Goal: Check status: Check status

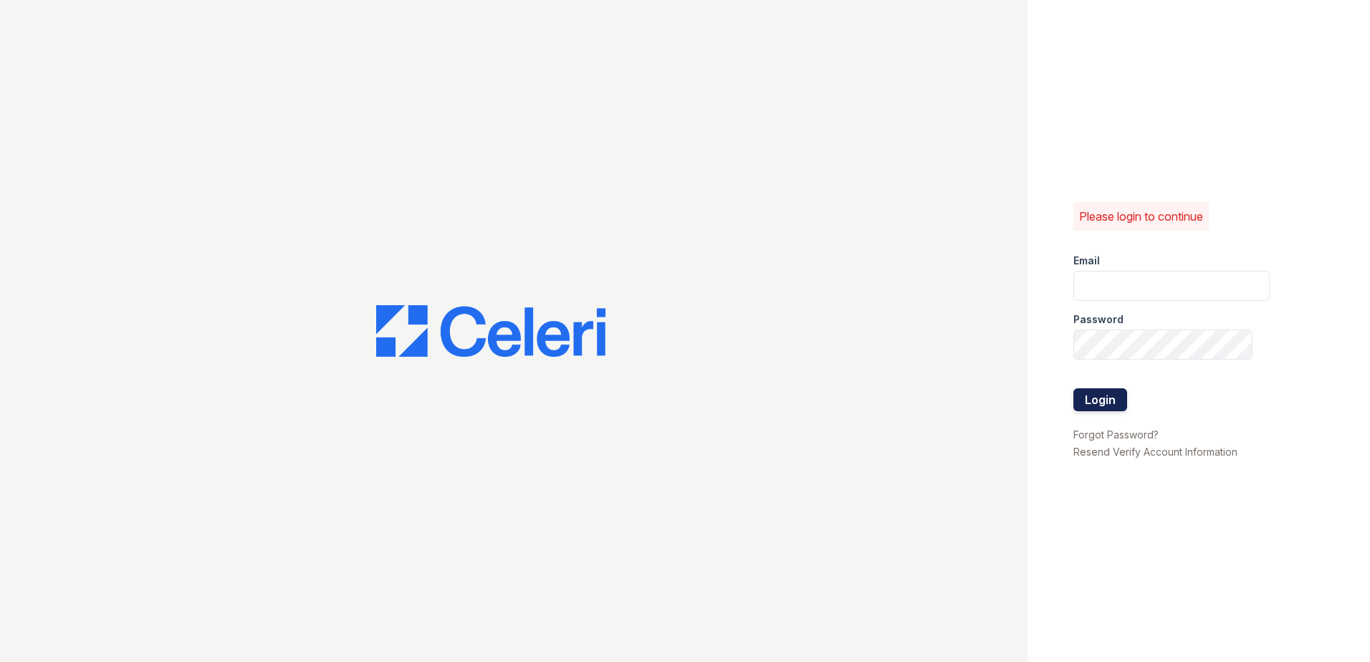
type input "vdardon@trinity-pm.com"
click at [1110, 392] on button "Login" at bounding box center [1100, 399] width 54 height 23
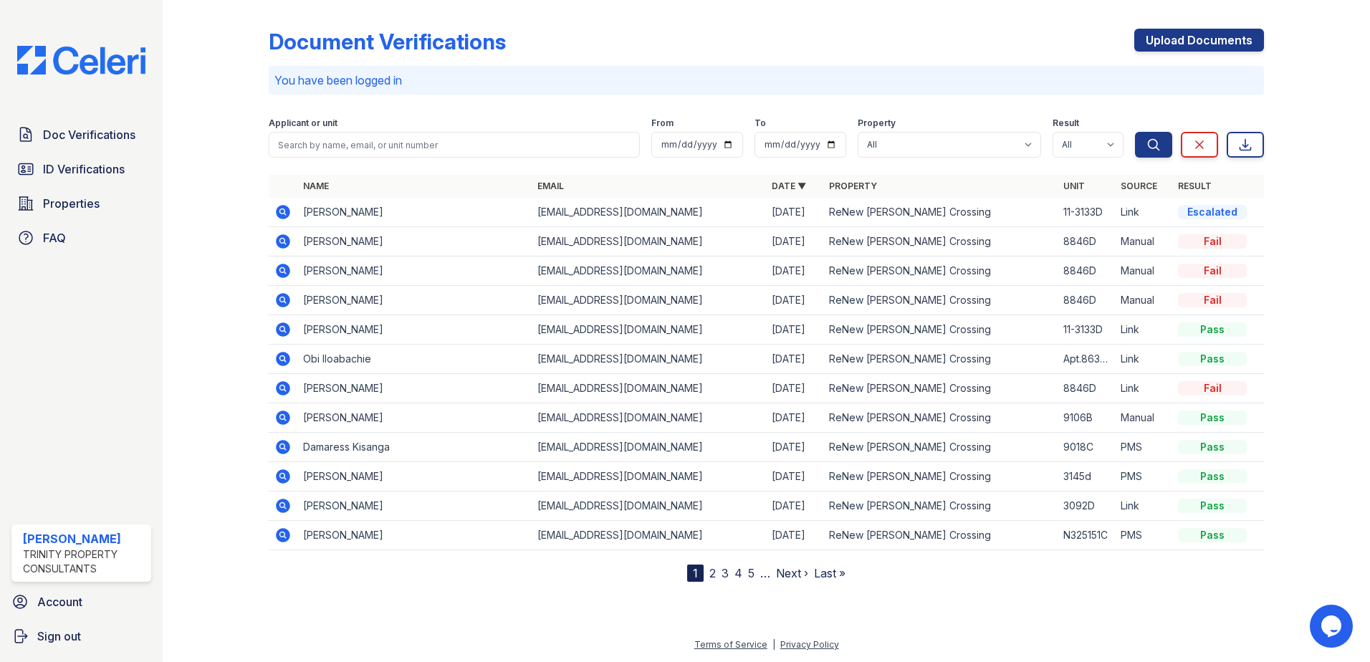
click at [277, 325] on icon at bounding box center [282, 329] width 17 height 17
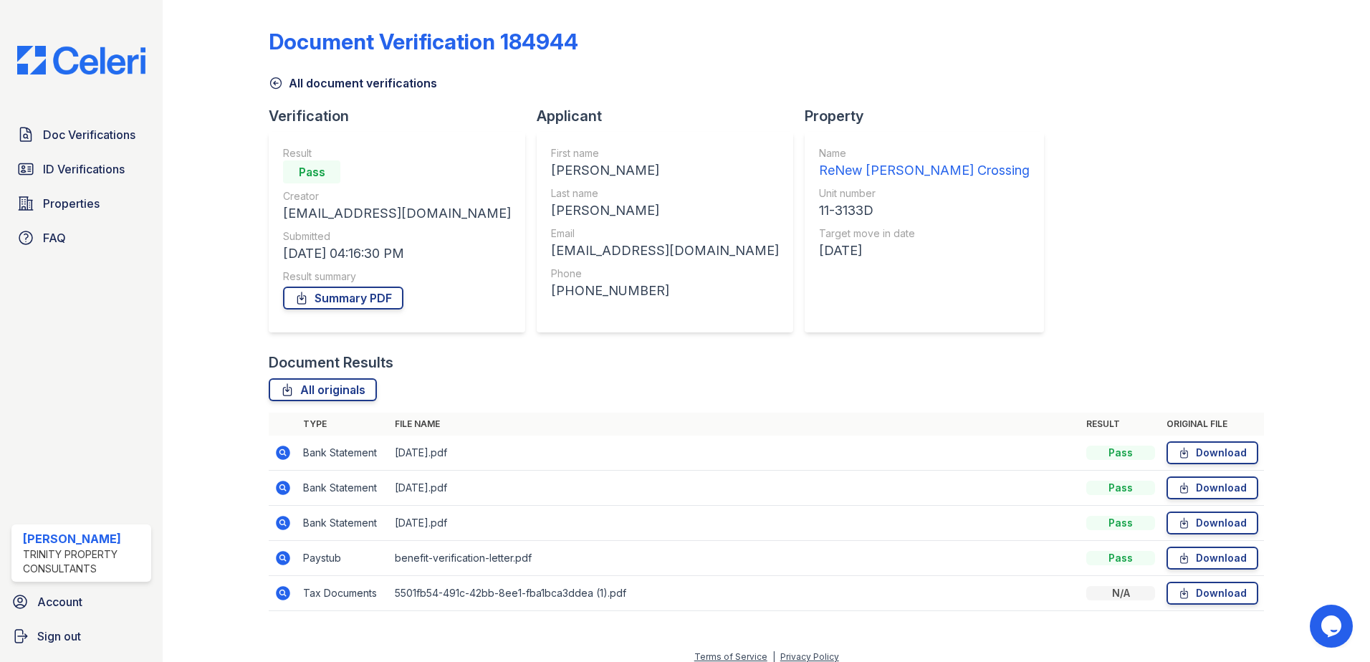
click at [284, 453] on icon at bounding box center [283, 453] width 14 height 14
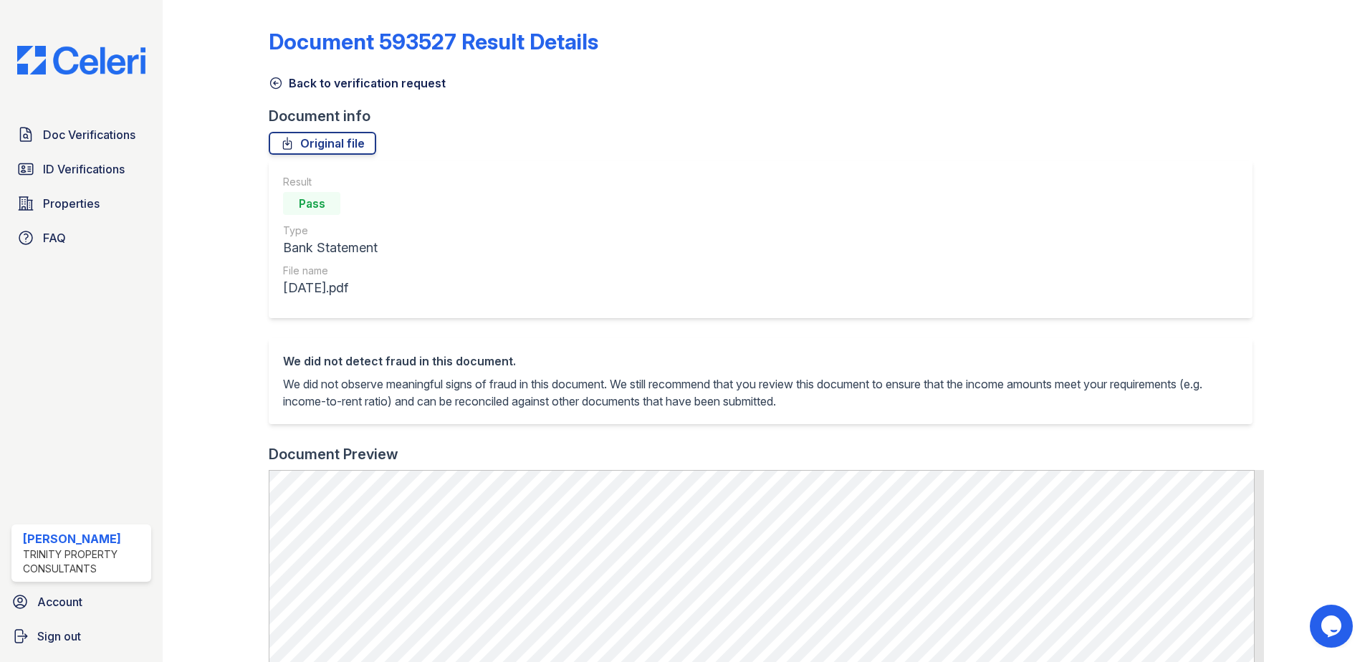
click at [275, 83] on icon at bounding box center [276, 83] width 11 height 11
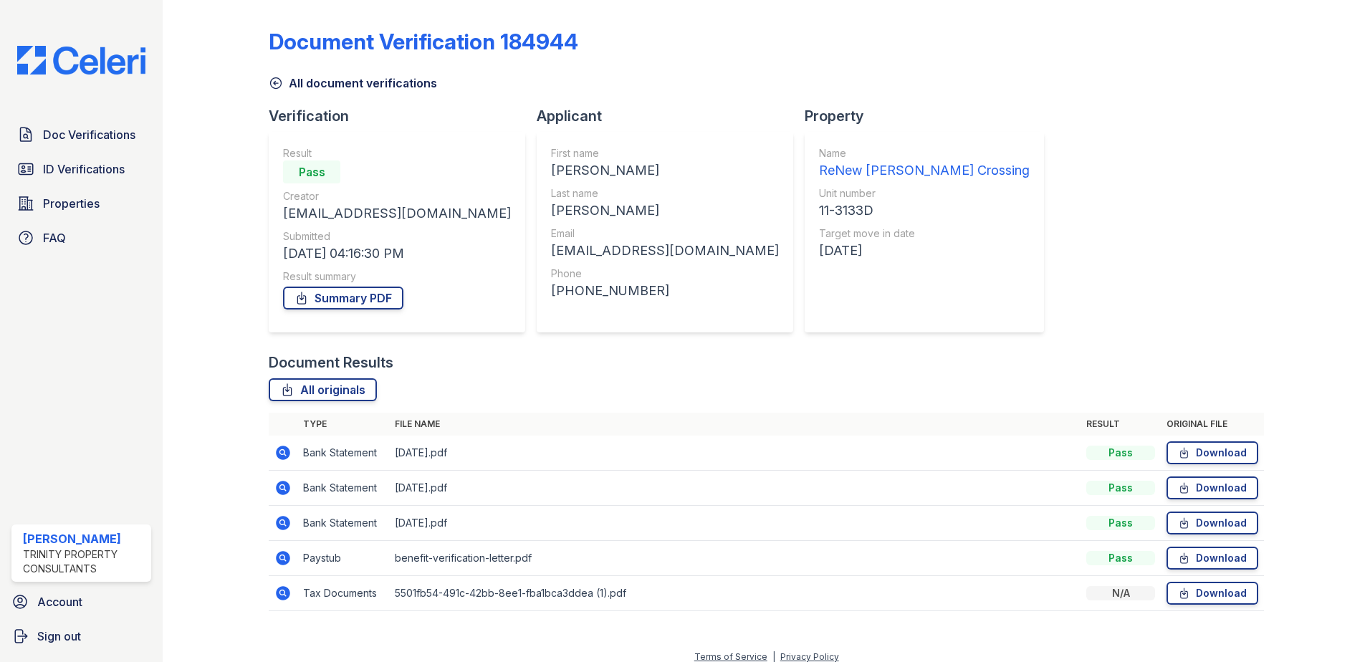
click at [282, 556] on icon at bounding box center [282, 557] width 4 height 4
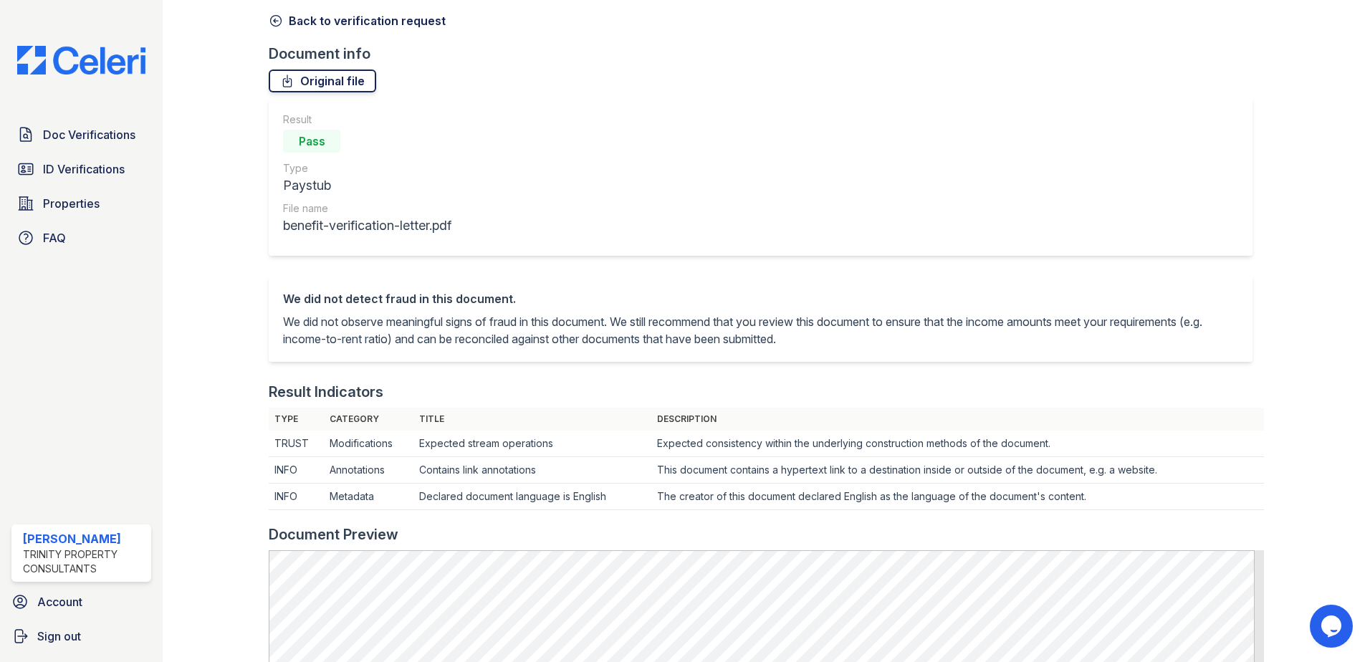
scroll to position [16, 0]
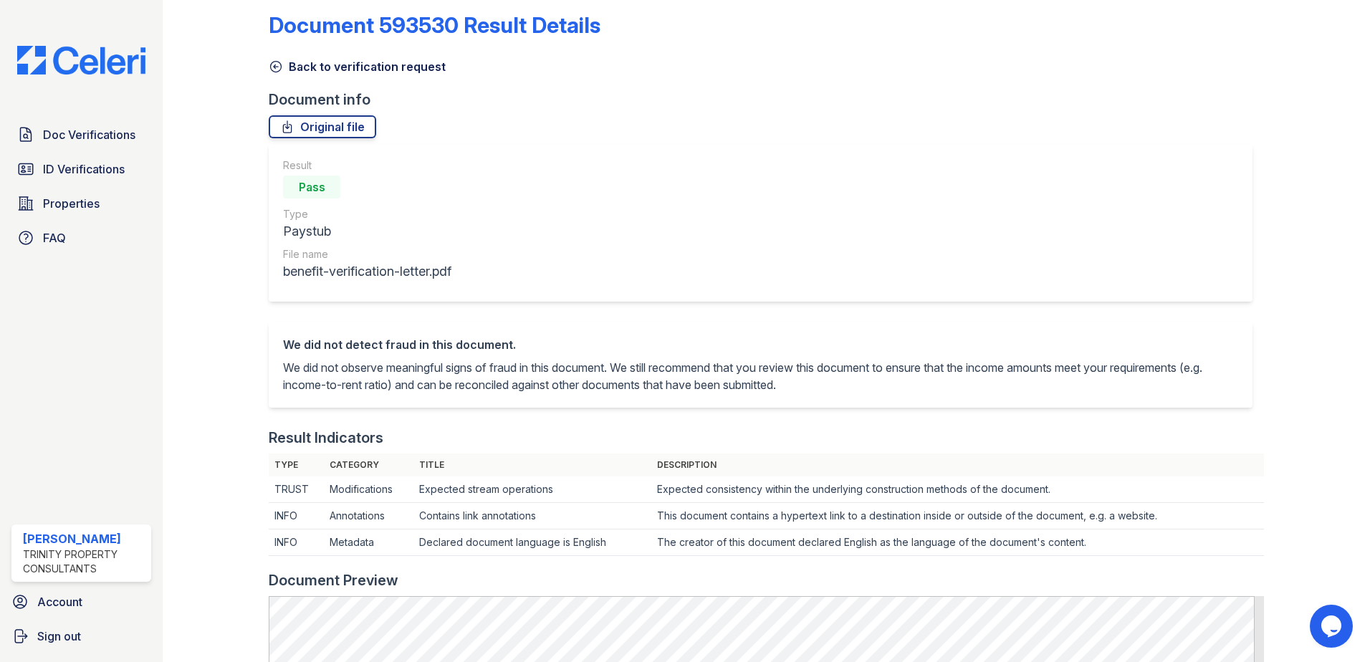
click at [280, 75] on link "Back to verification request" at bounding box center [357, 66] width 177 height 17
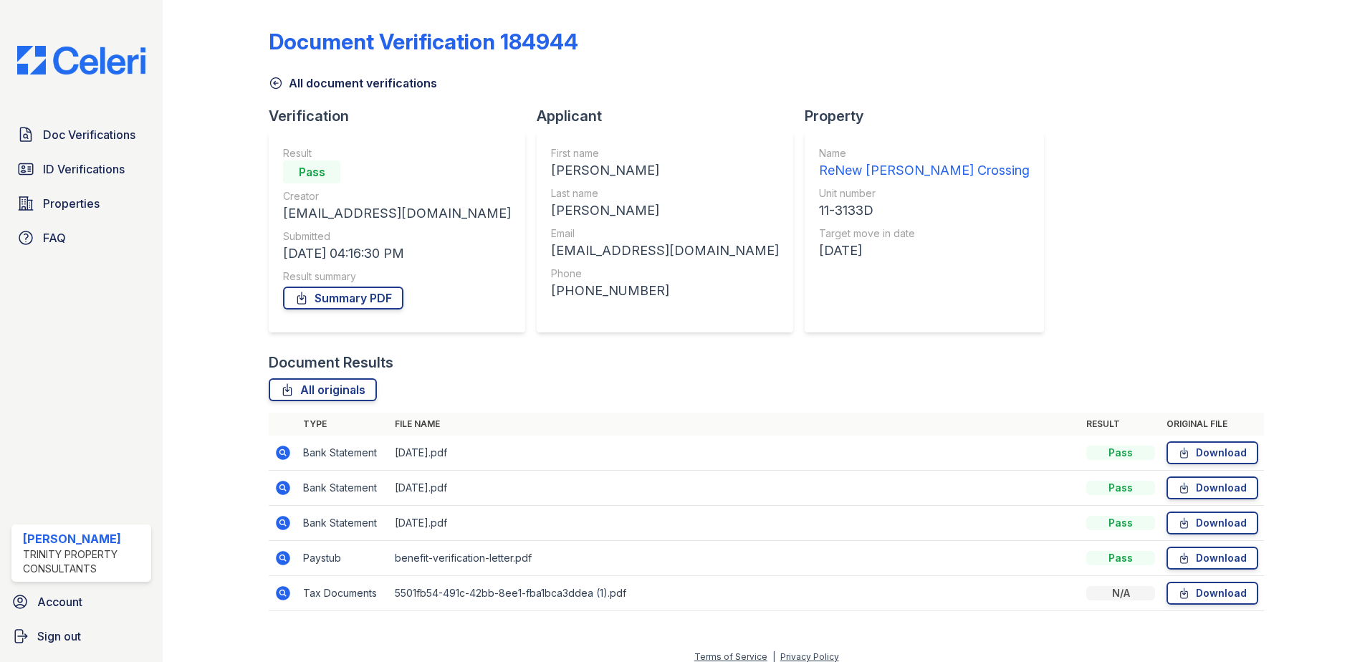
click at [293, 593] on td at bounding box center [283, 593] width 29 height 35
click at [290, 594] on icon at bounding box center [282, 593] width 17 height 17
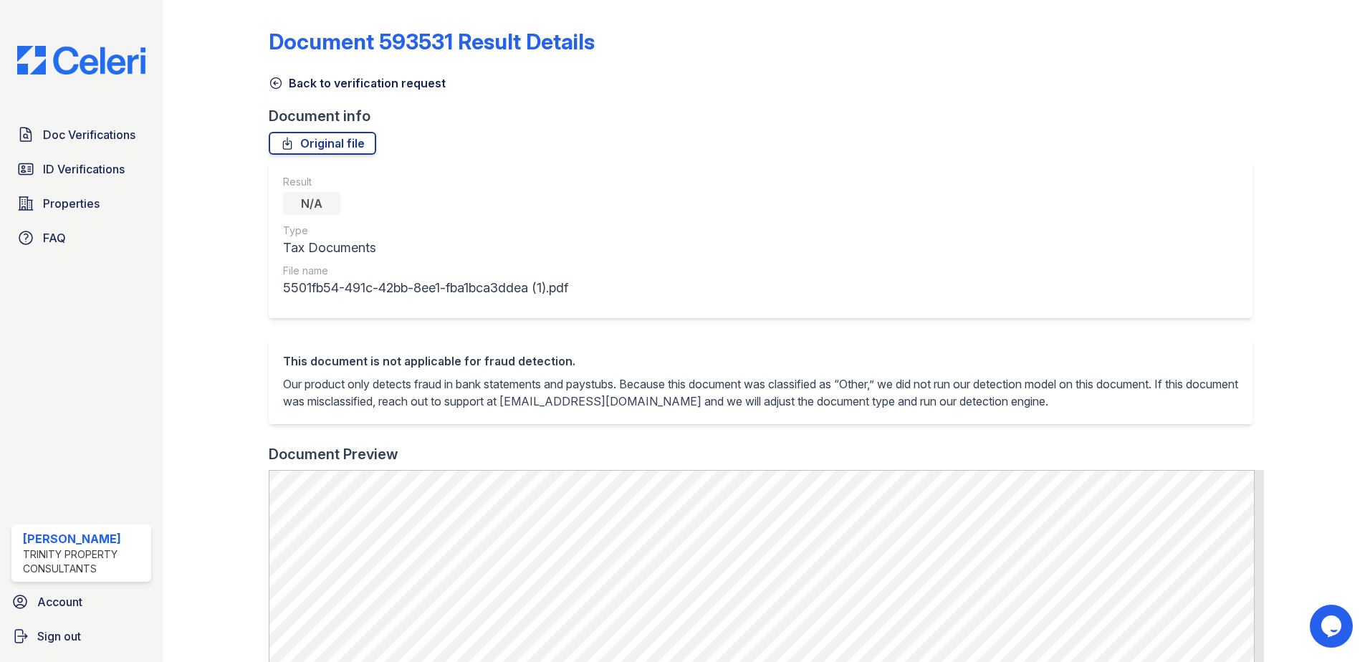
click at [277, 84] on icon at bounding box center [276, 83] width 14 height 14
click at [276, 83] on icon at bounding box center [276, 83] width 11 height 11
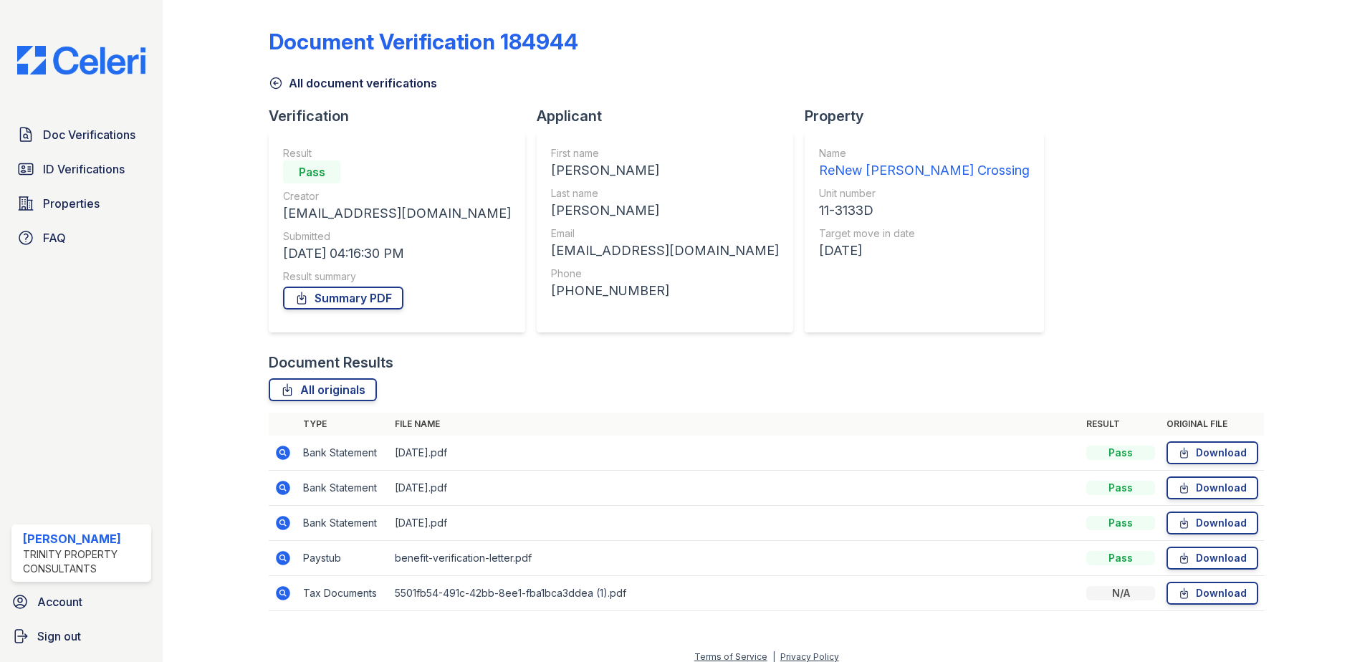
click at [289, 525] on icon at bounding box center [282, 522] width 17 height 17
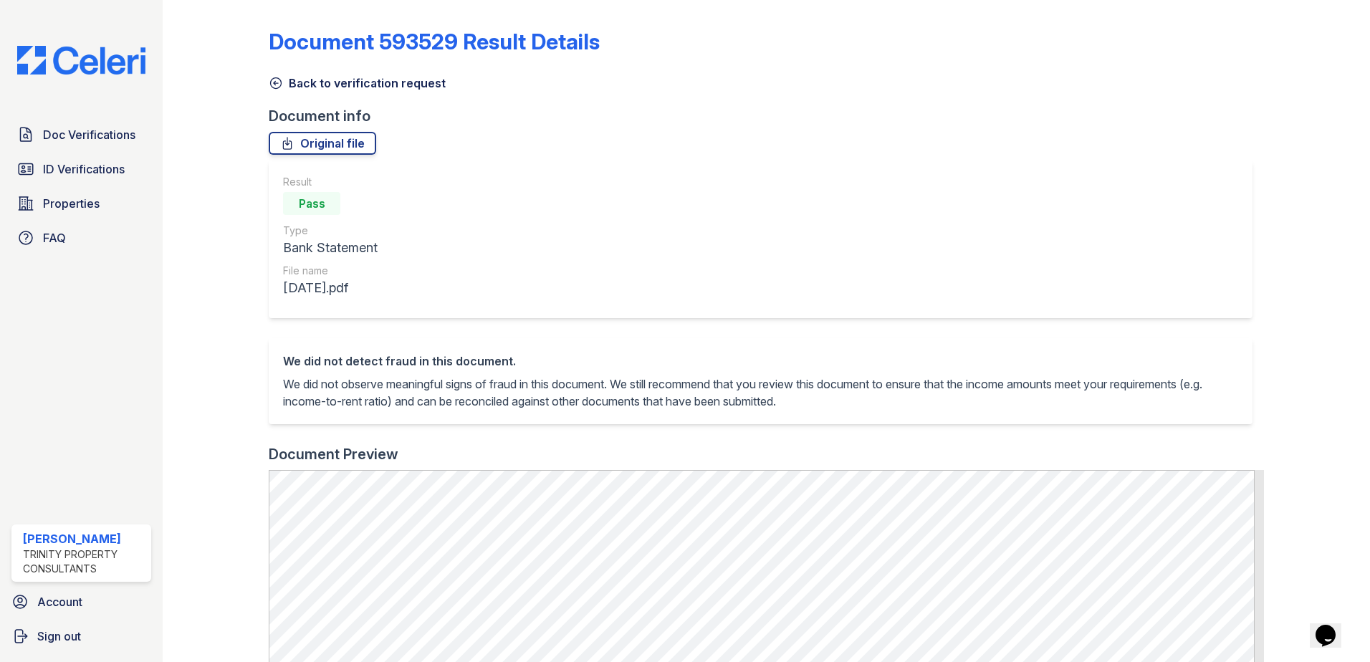
click at [296, 82] on link "Back to verification request" at bounding box center [357, 83] width 177 height 17
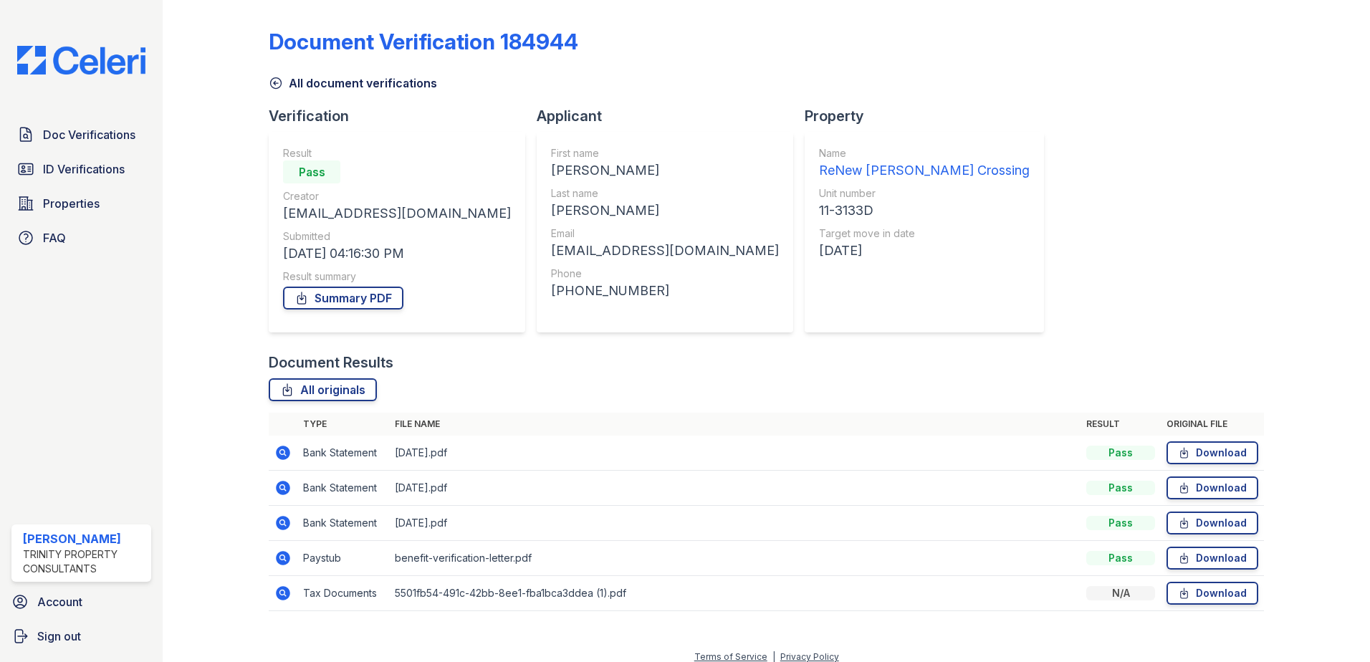
click at [271, 82] on icon at bounding box center [276, 83] width 11 height 11
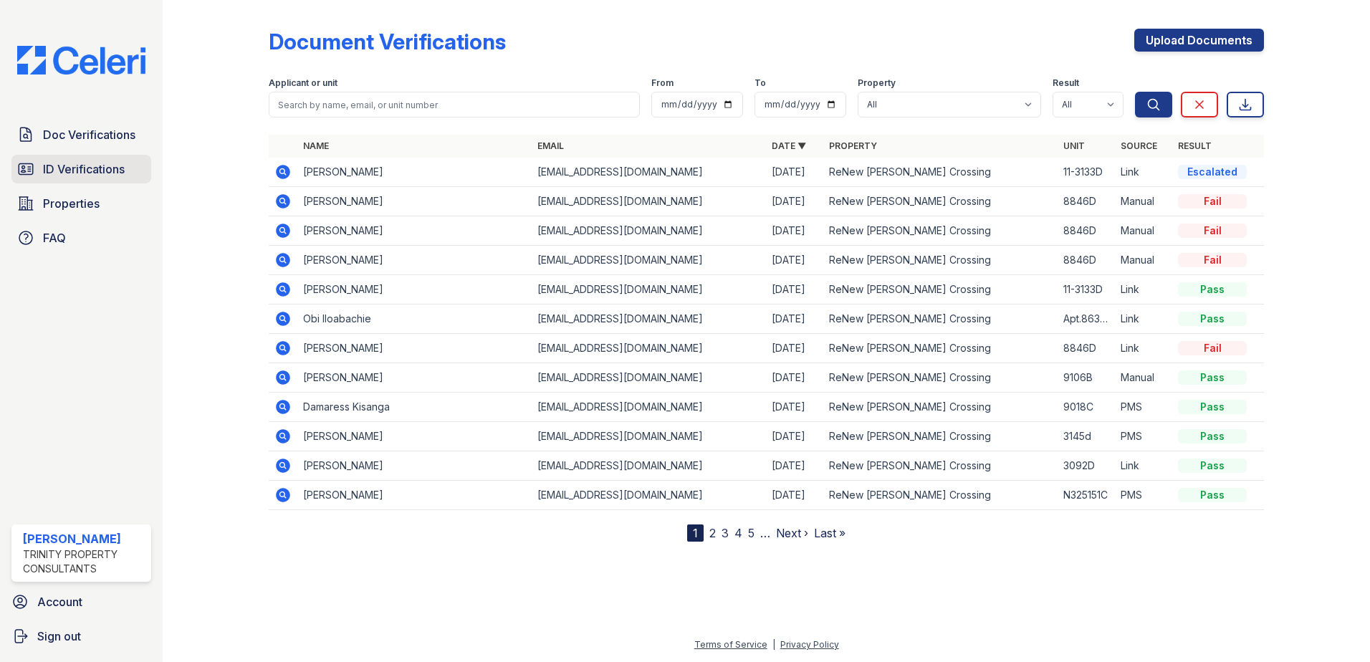
click at [140, 165] on link "ID Verifications" at bounding box center [81, 169] width 140 height 29
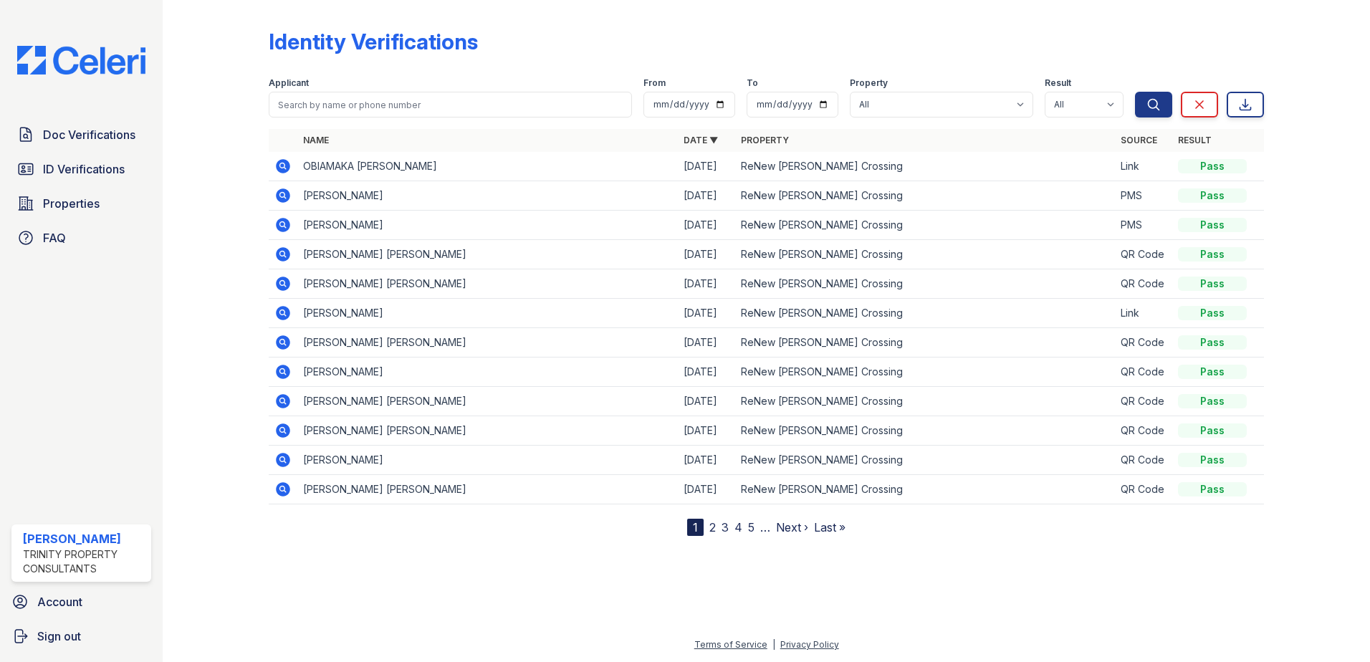
click at [281, 191] on icon at bounding box center [283, 195] width 14 height 14
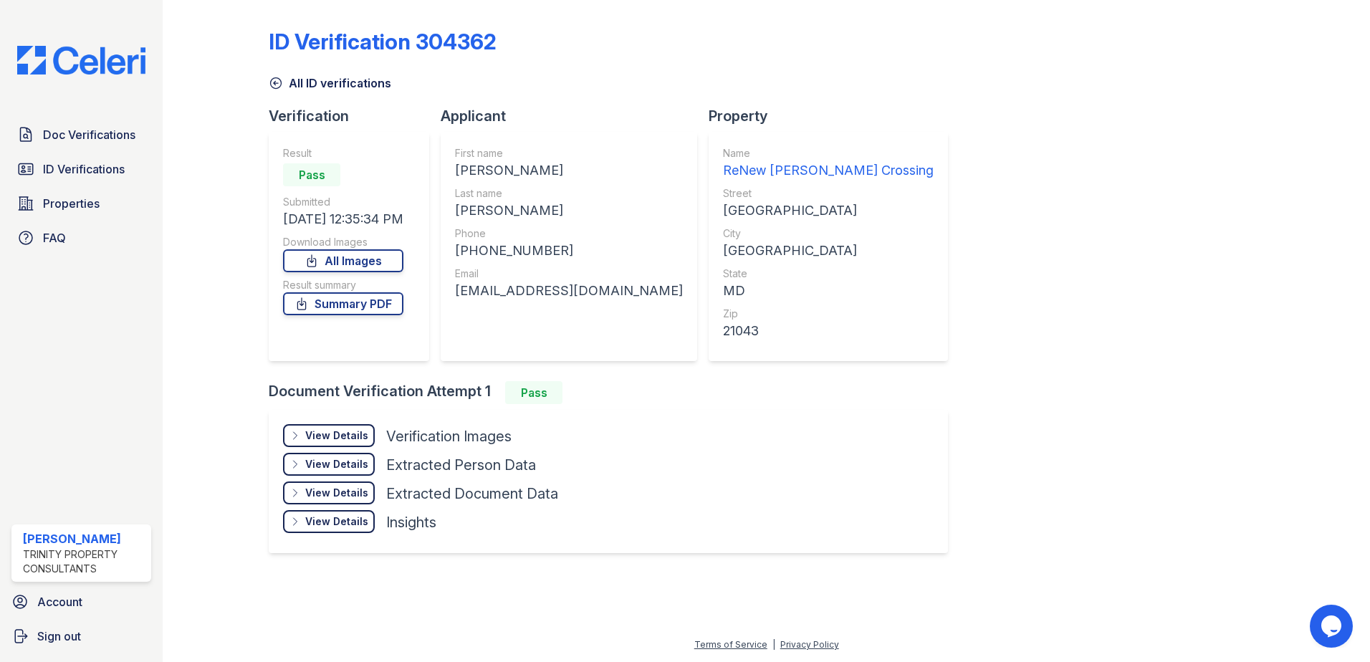
click at [335, 437] on div "View Details" at bounding box center [336, 435] width 63 height 14
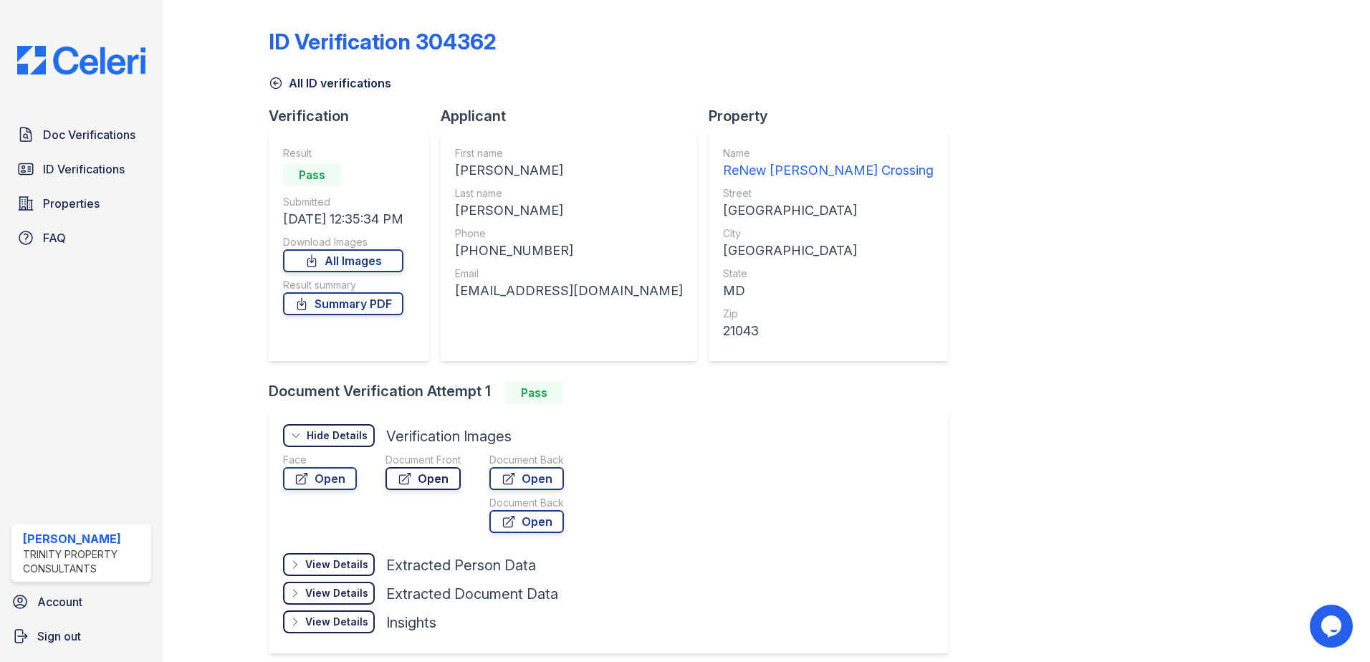
click at [421, 476] on link "Open" at bounding box center [422, 478] width 75 height 23
click at [54, 132] on span "Doc Verifications" at bounding box center [89, 134] width 92 height 17
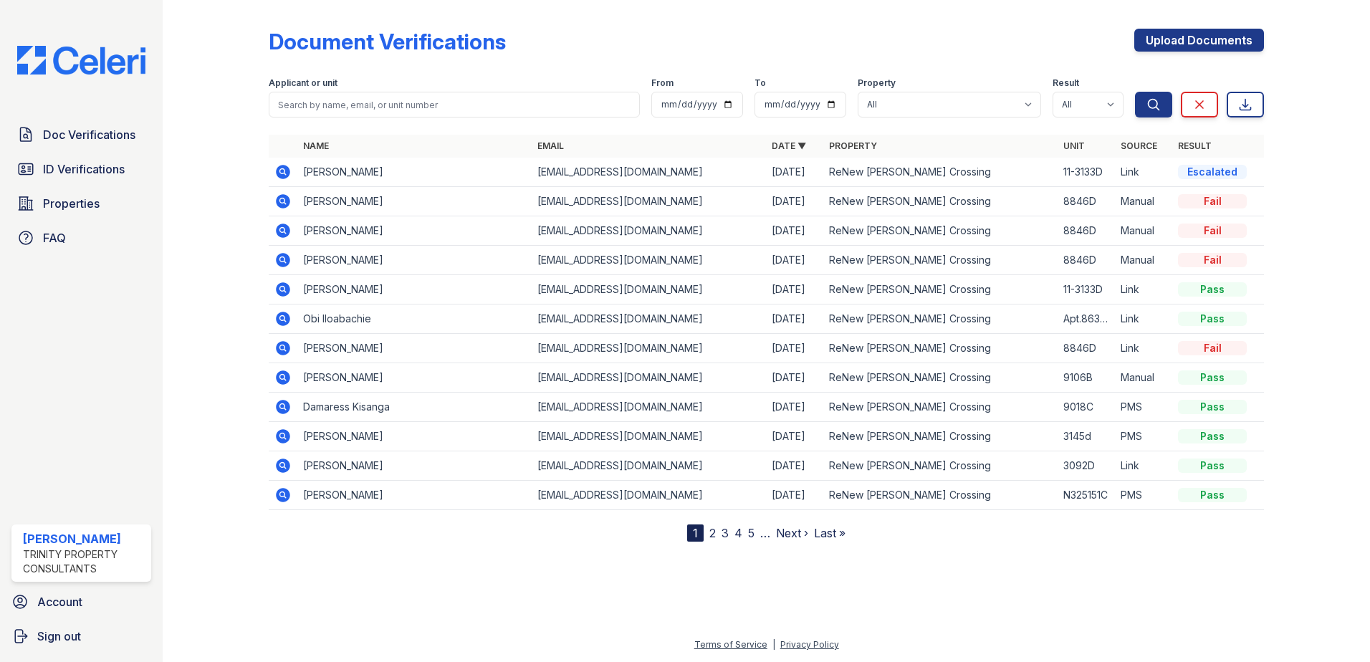
click at [287, 172] on icon at bounding box center [283, 172] width 14 height 14
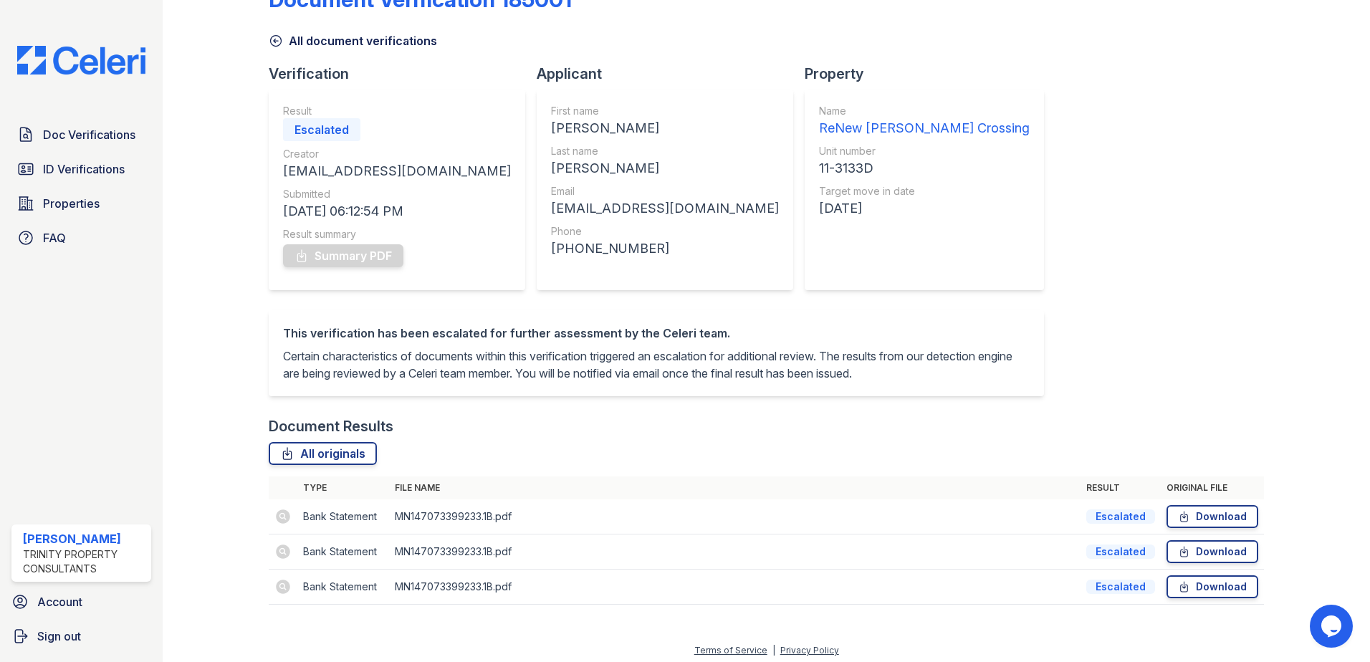
scroll to position [65, 0]
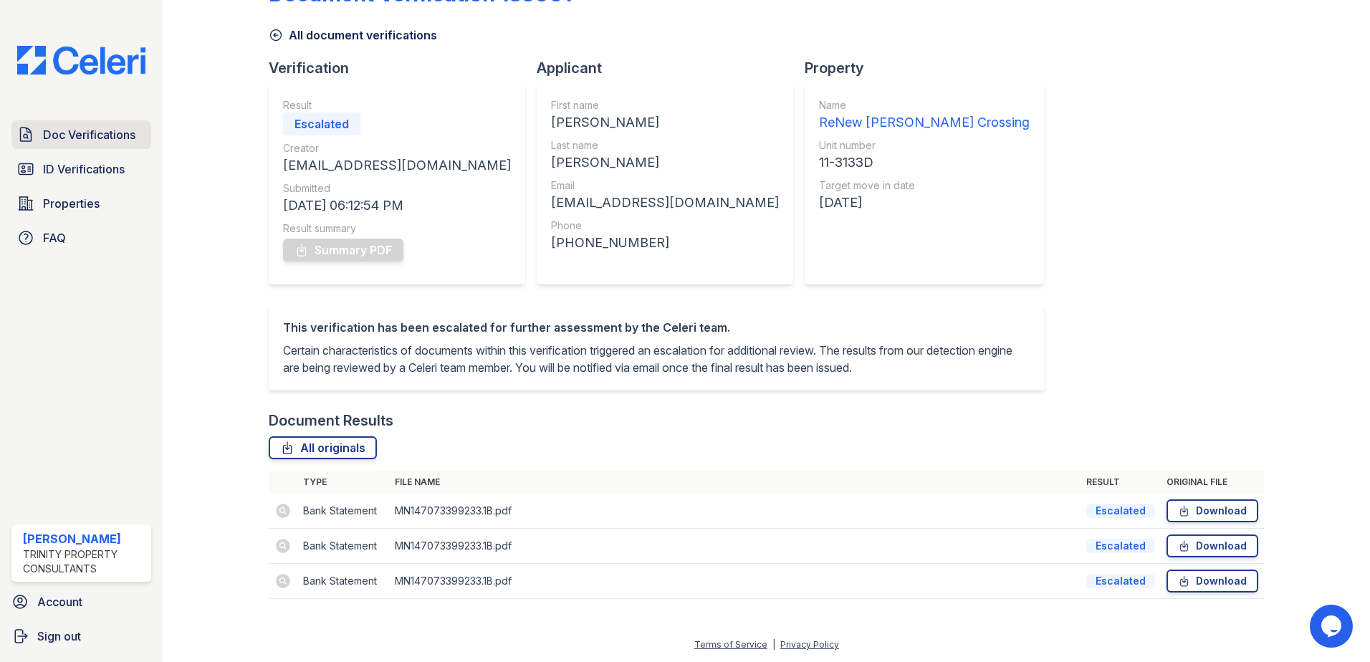
click at [98, 131] on span "Doc Verifications" at bounding box center [89, 134] width 92 height 17
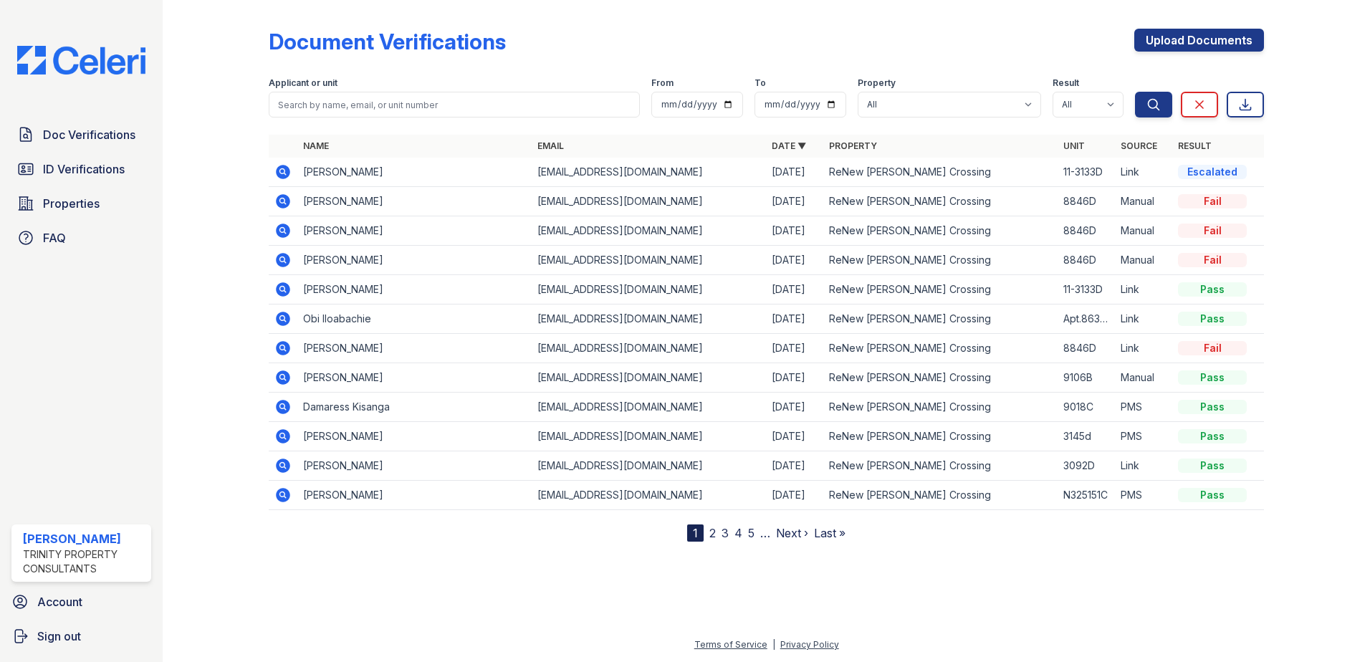
click at [287, 290] on icon at bounding box center [283, 289] width 14 height 14
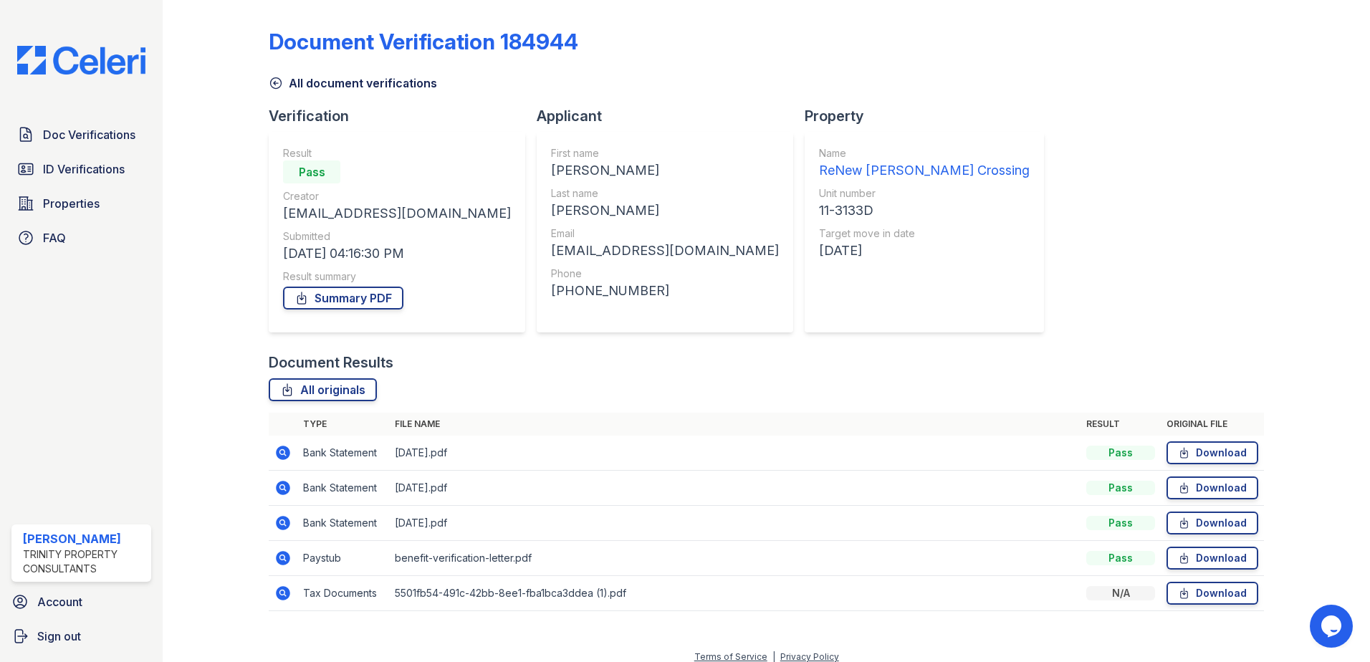
click at [285, 555] on icon at bounding box center [283, 558] width 14 height 14
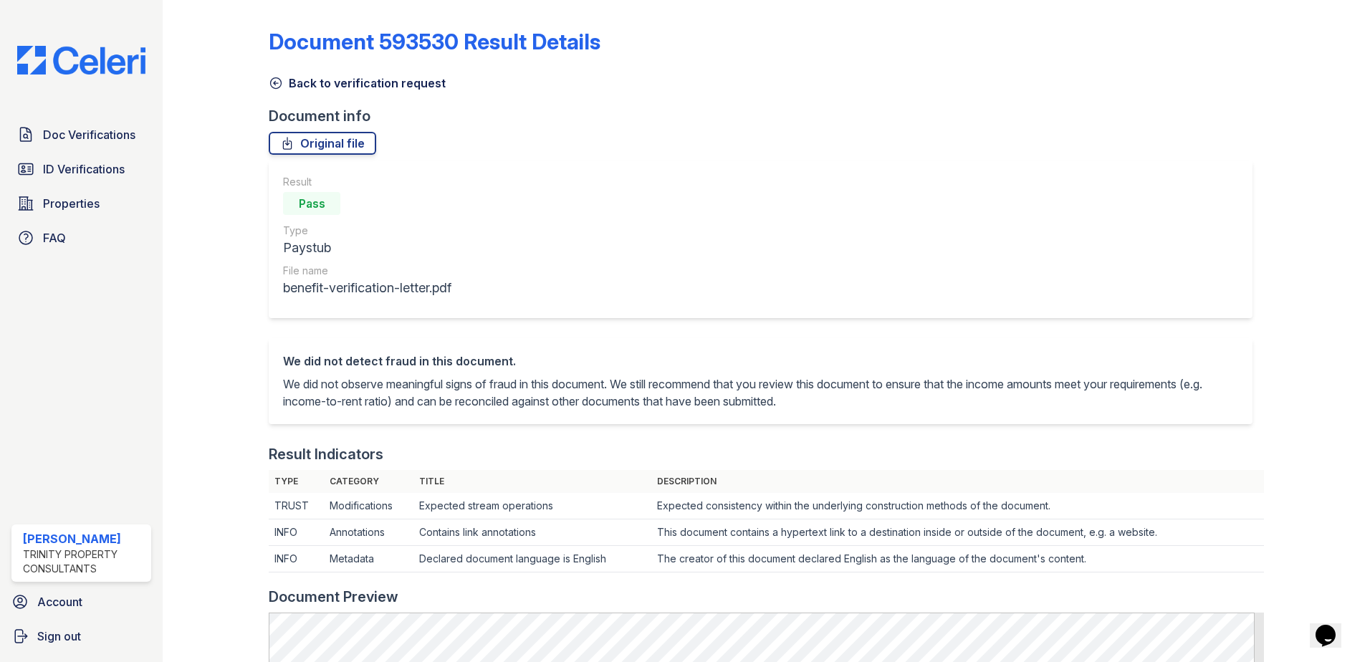
click at [274, 83] on icon at bounding box center [276, 83] width 11 height 11
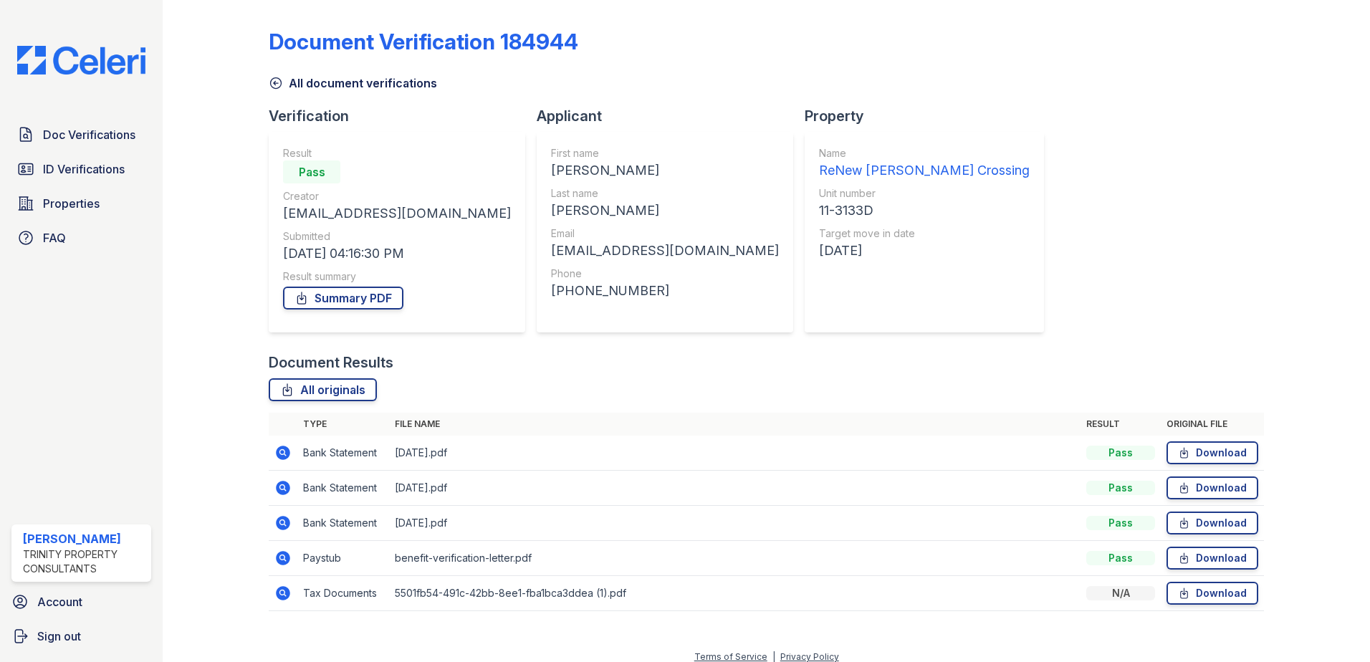
click at [284, 522] on icon at bounding box center [282, 522] width 17 height 17
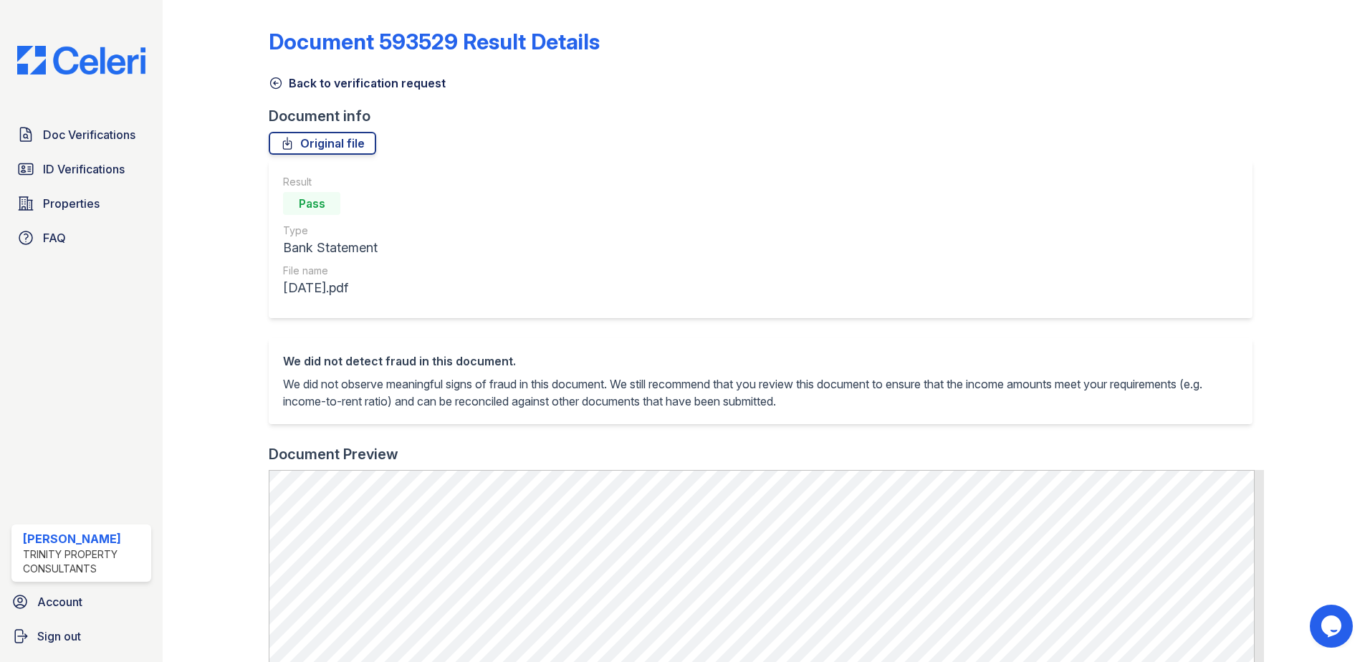
click at [274, 85] on icon at bounding box center [276, 83] width 11 height 11
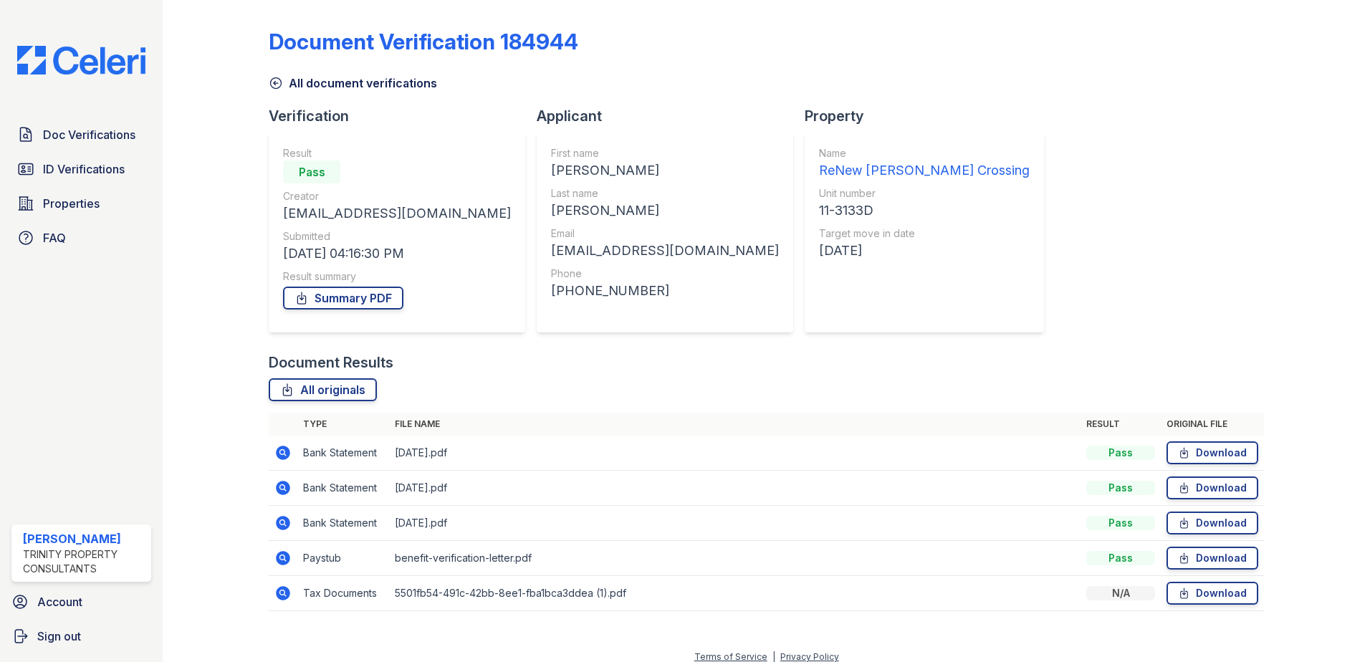
click at [284, 527] on icon at bounding box center [283, 523] width 14 height 14
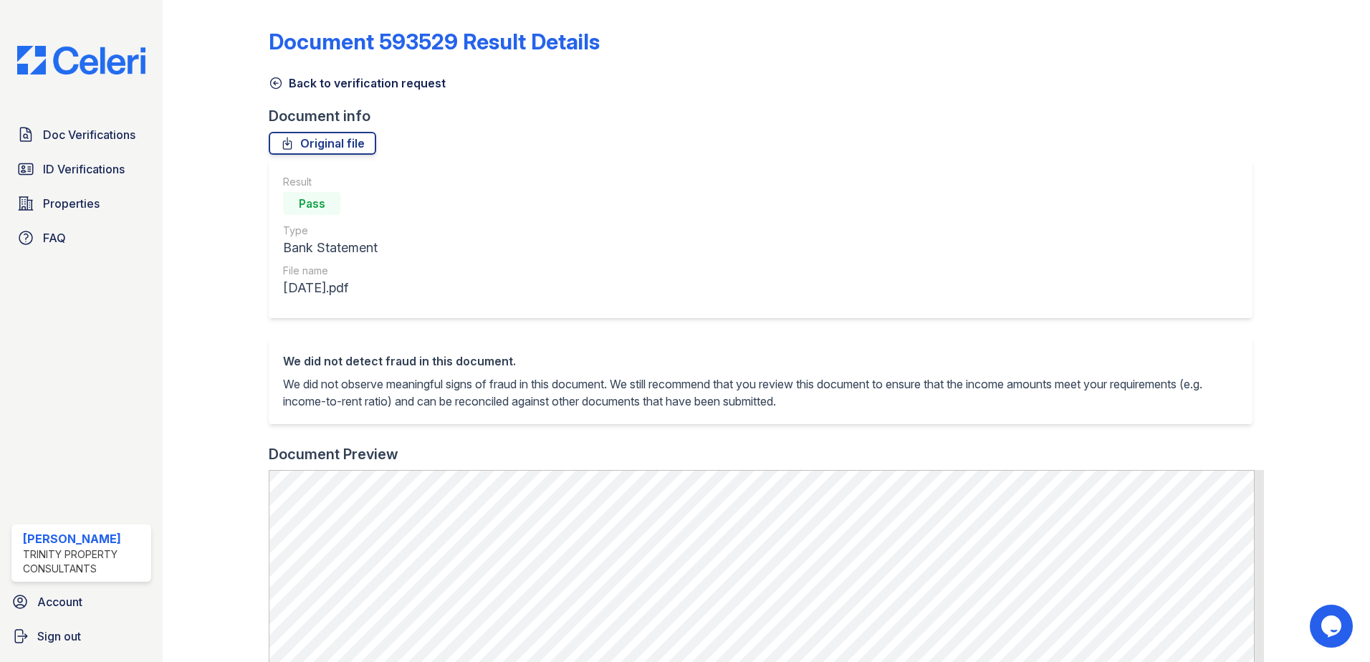
click at [275, 85] on icon at bounding box center [276, 83] width 14 height 14
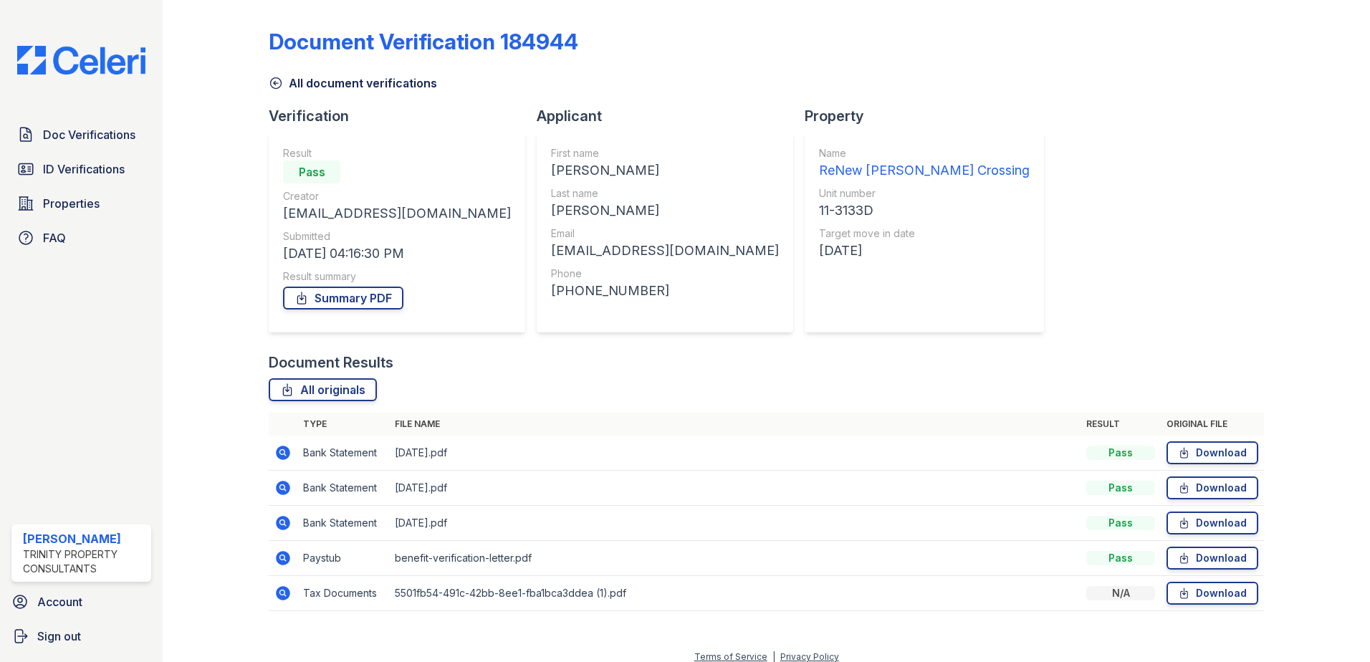
click at [277, 489] on icon at bounding box center [283, 488] width 14 height 14
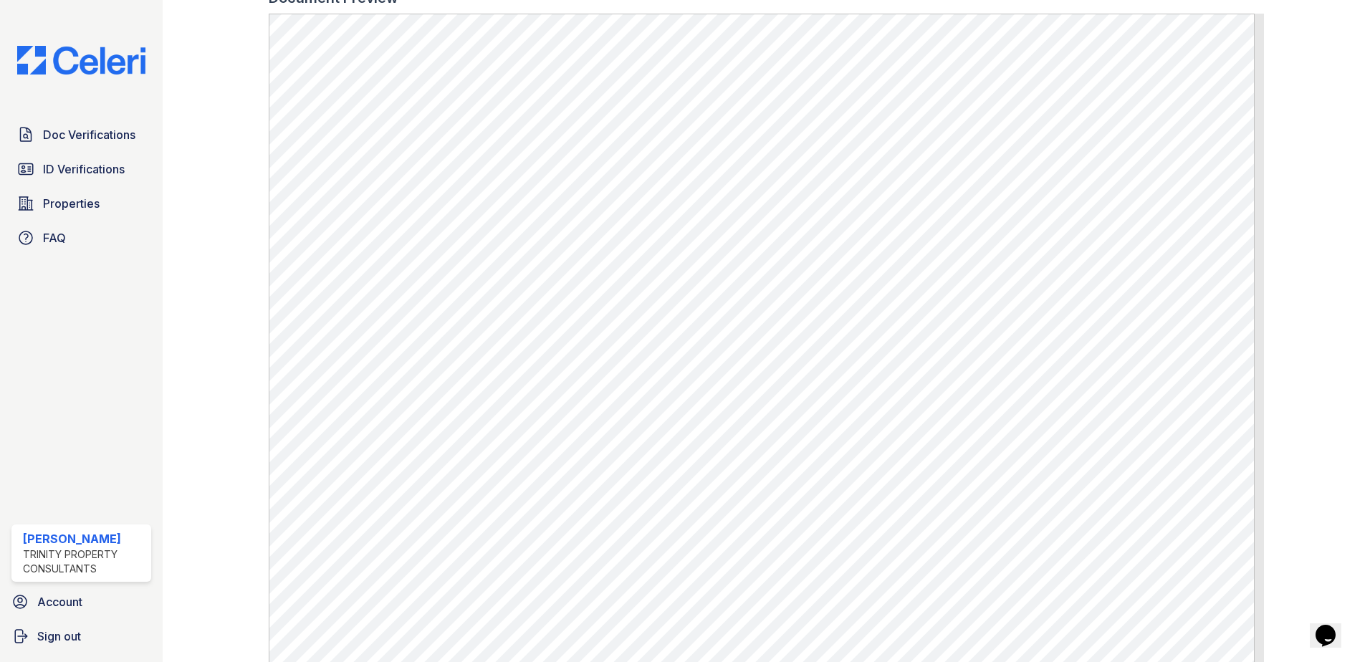
scroll to position [519, 0]
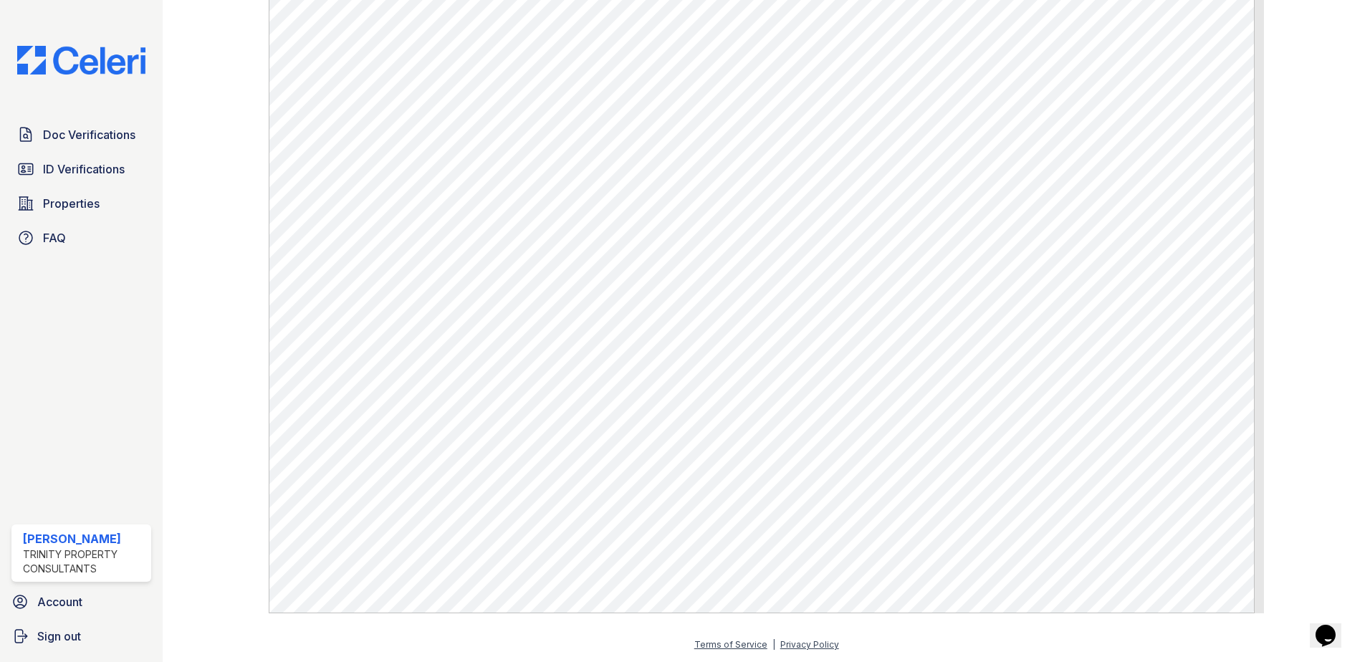
click at [80, 282] on div "Doc Verifications ID Verifications Properties FAQ [PERSON_NAME] Trinity Propert…" at bounding box center [81, 331] width 163 height 662
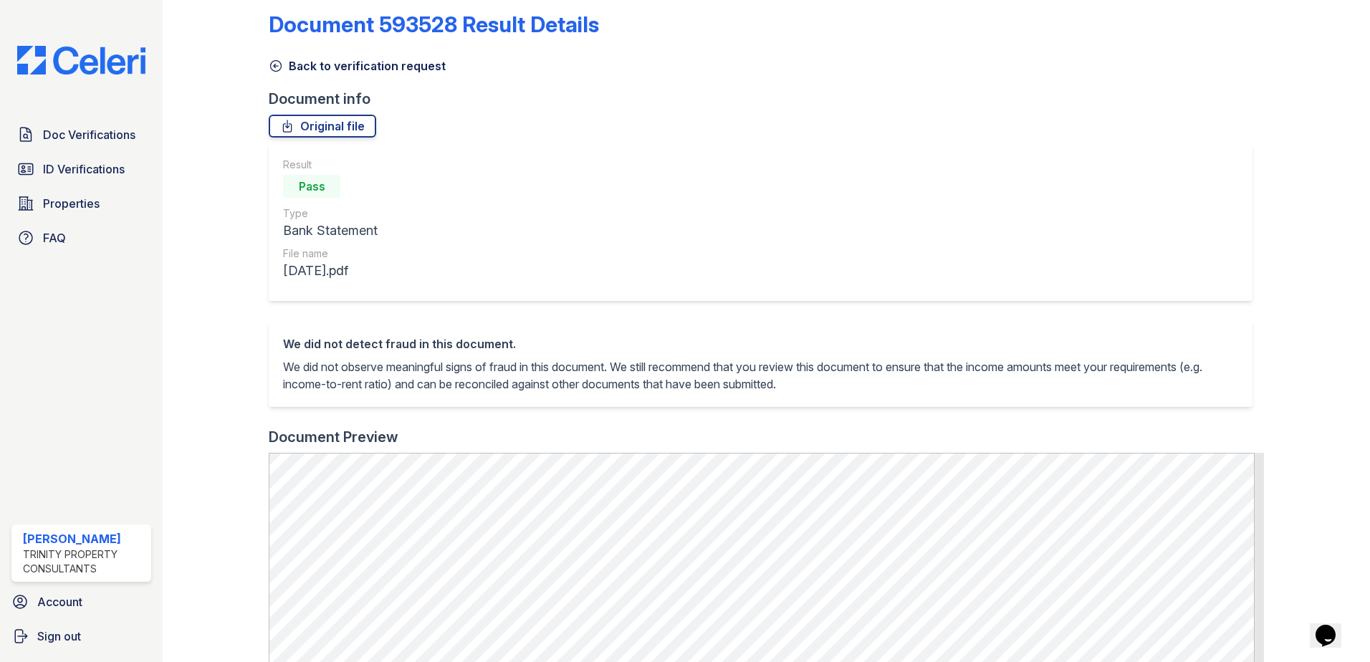
scroll to position [0, 0]
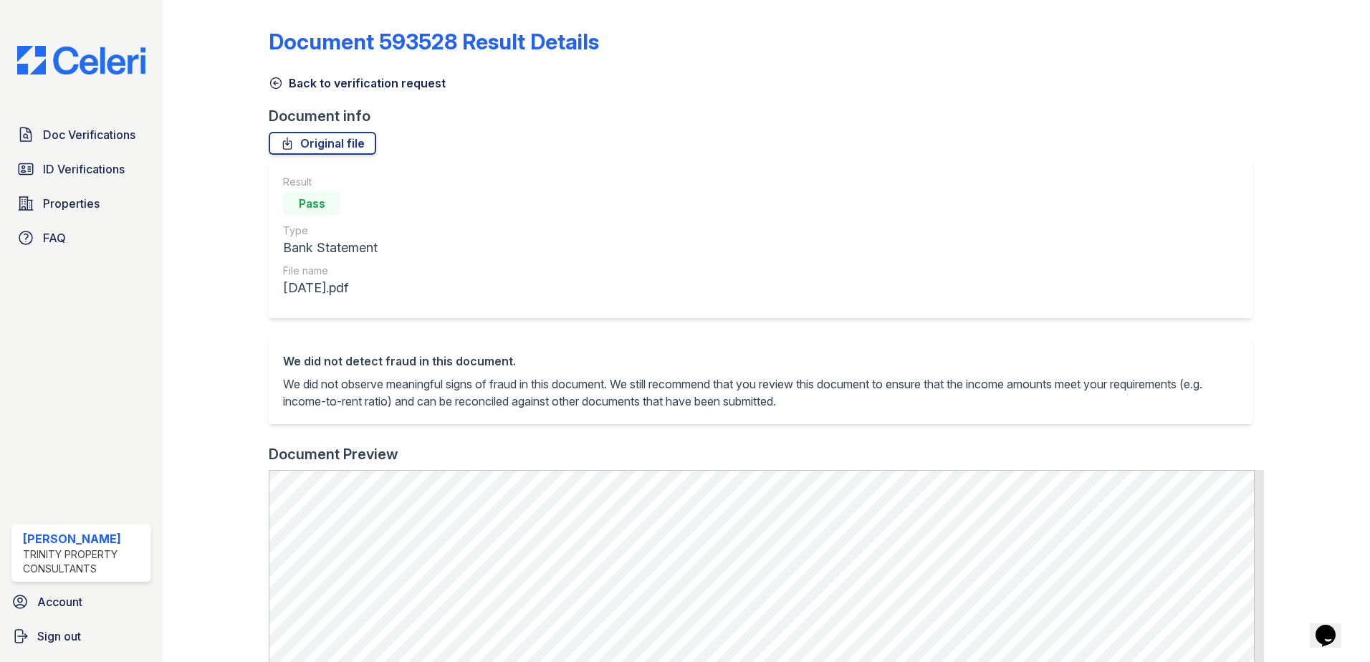
click at [271, 89] on icon at bounding box center [276, 83] width 14 height 14
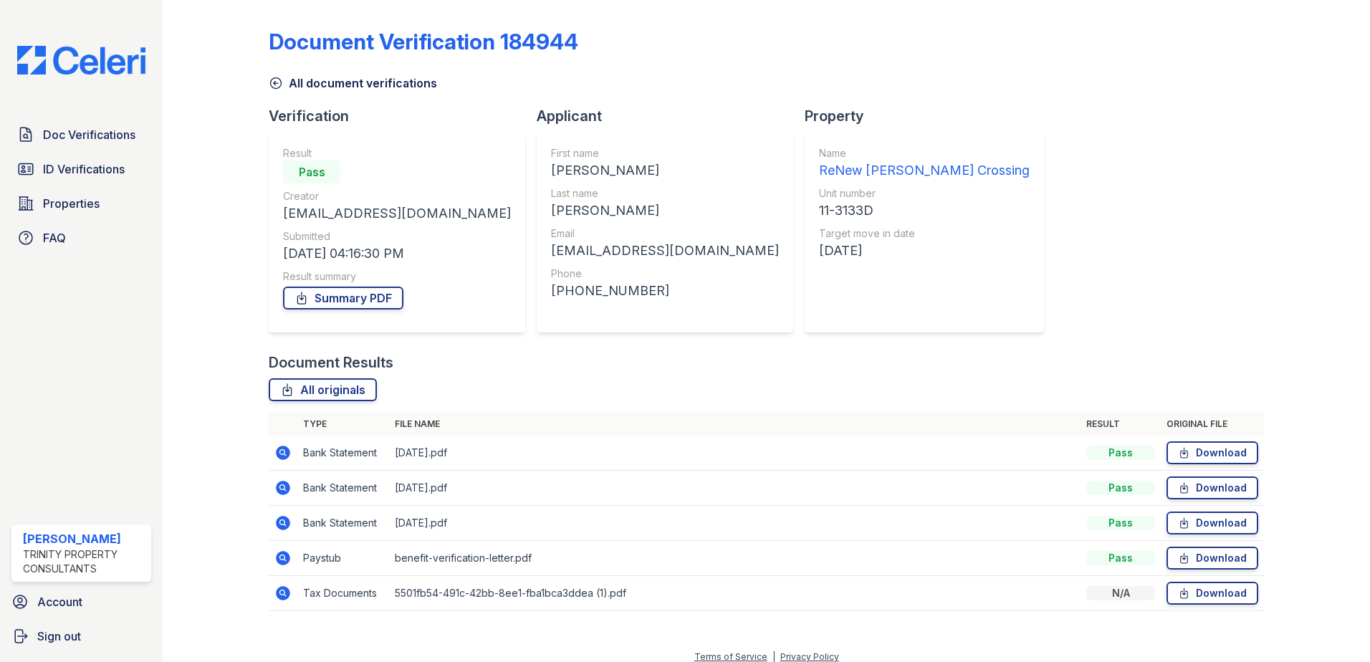
click at [289, 523] on icon at bounding box center [283, 523] width 14 height 14
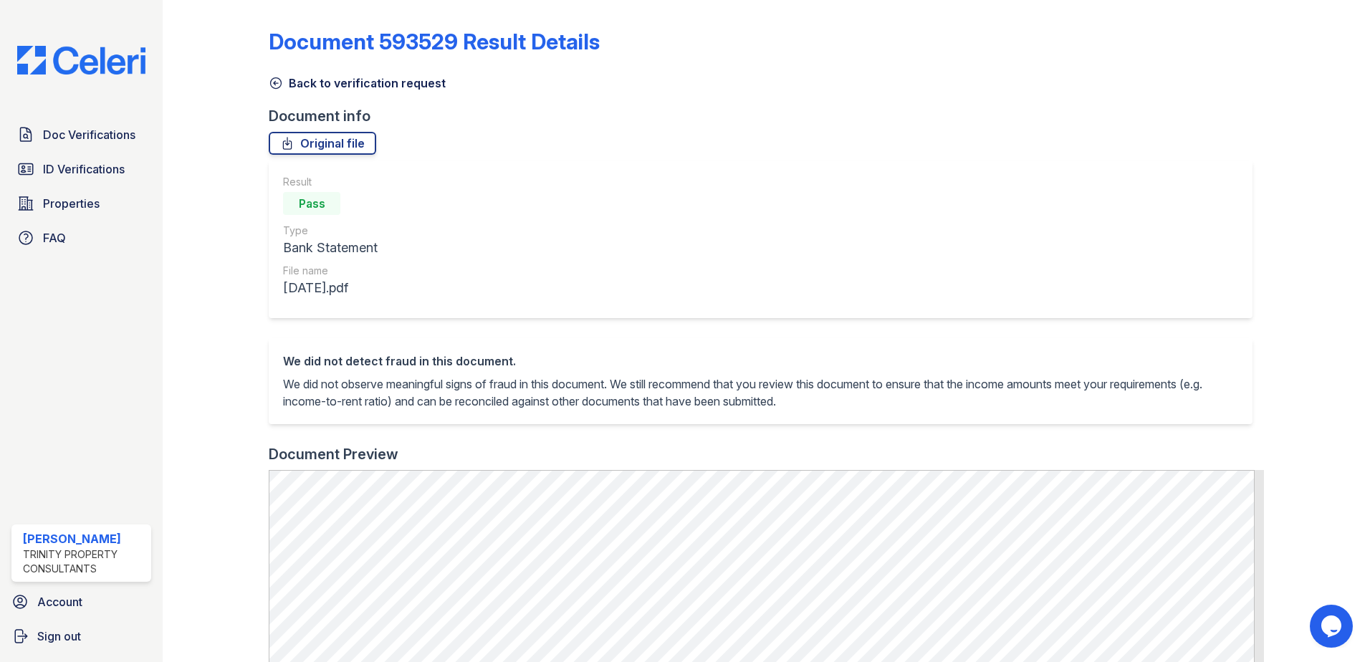
click at [274, 83] on icon at bounding box center [276, 83] width 11 height 11
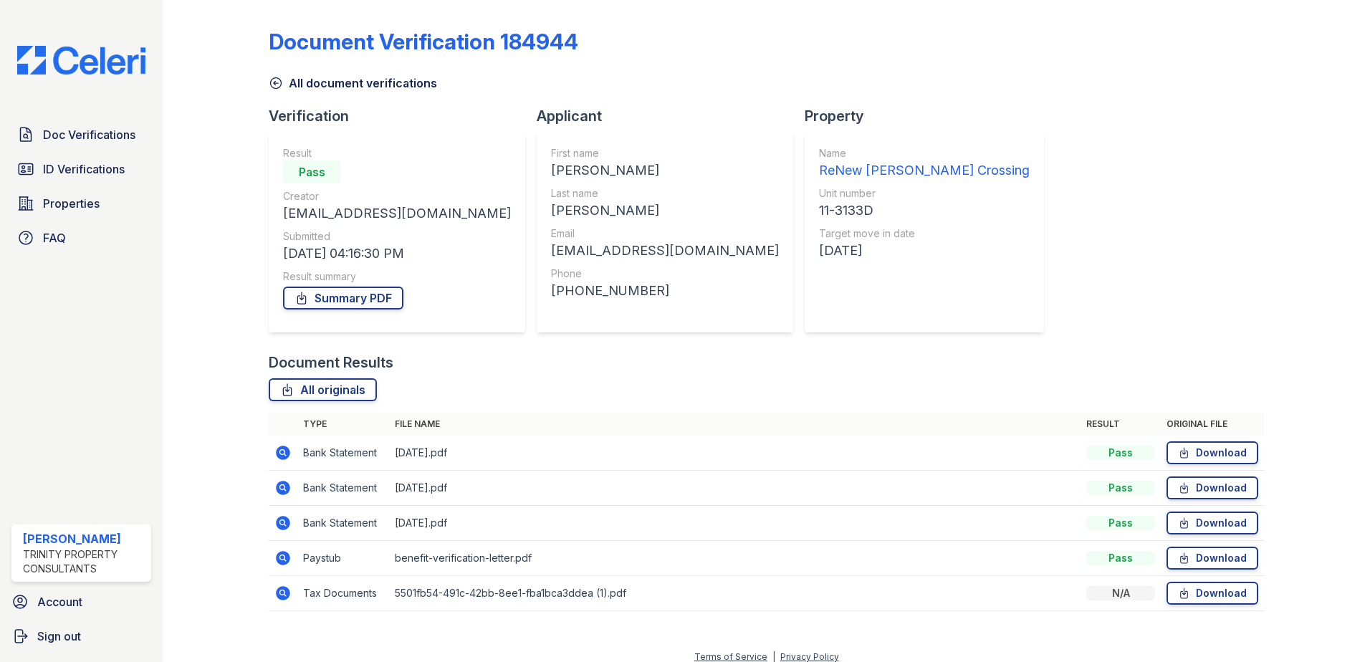
click at [284, 484] on icon at bounding box center [283, 488] width 14 height 14
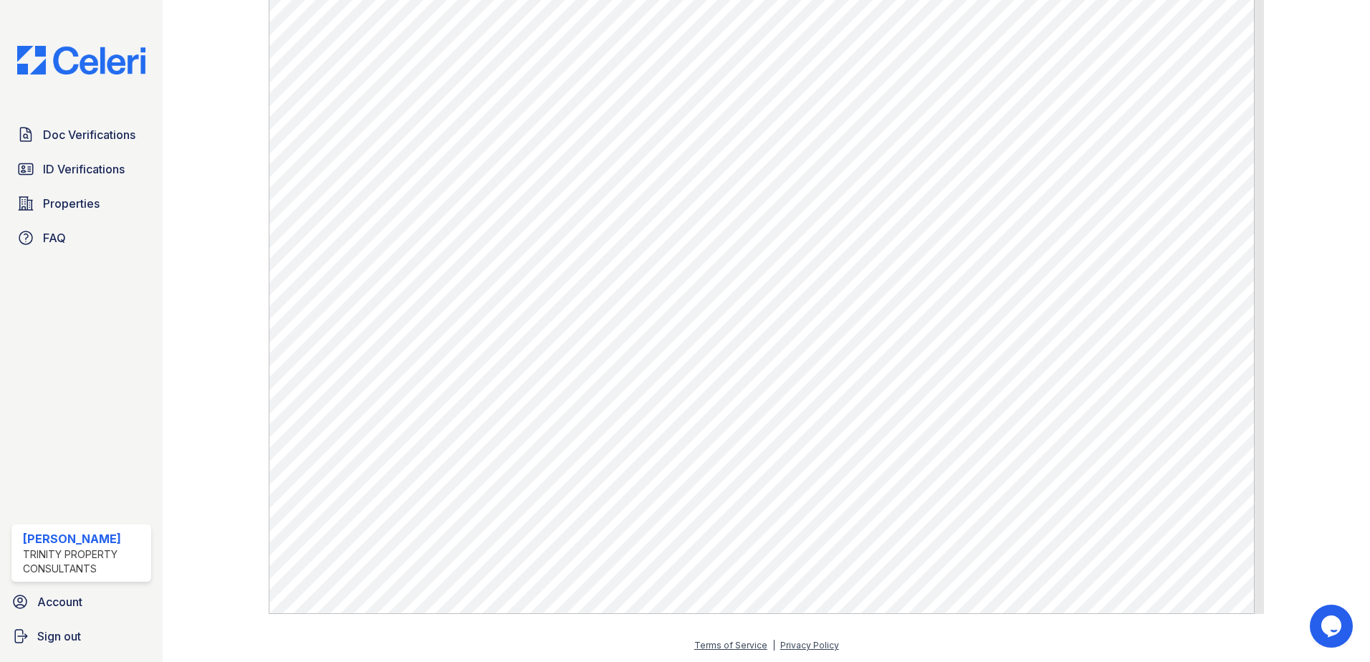
scroll to position [519, 0]
